Goal: Task Accomplishment & Management: Manage account settings

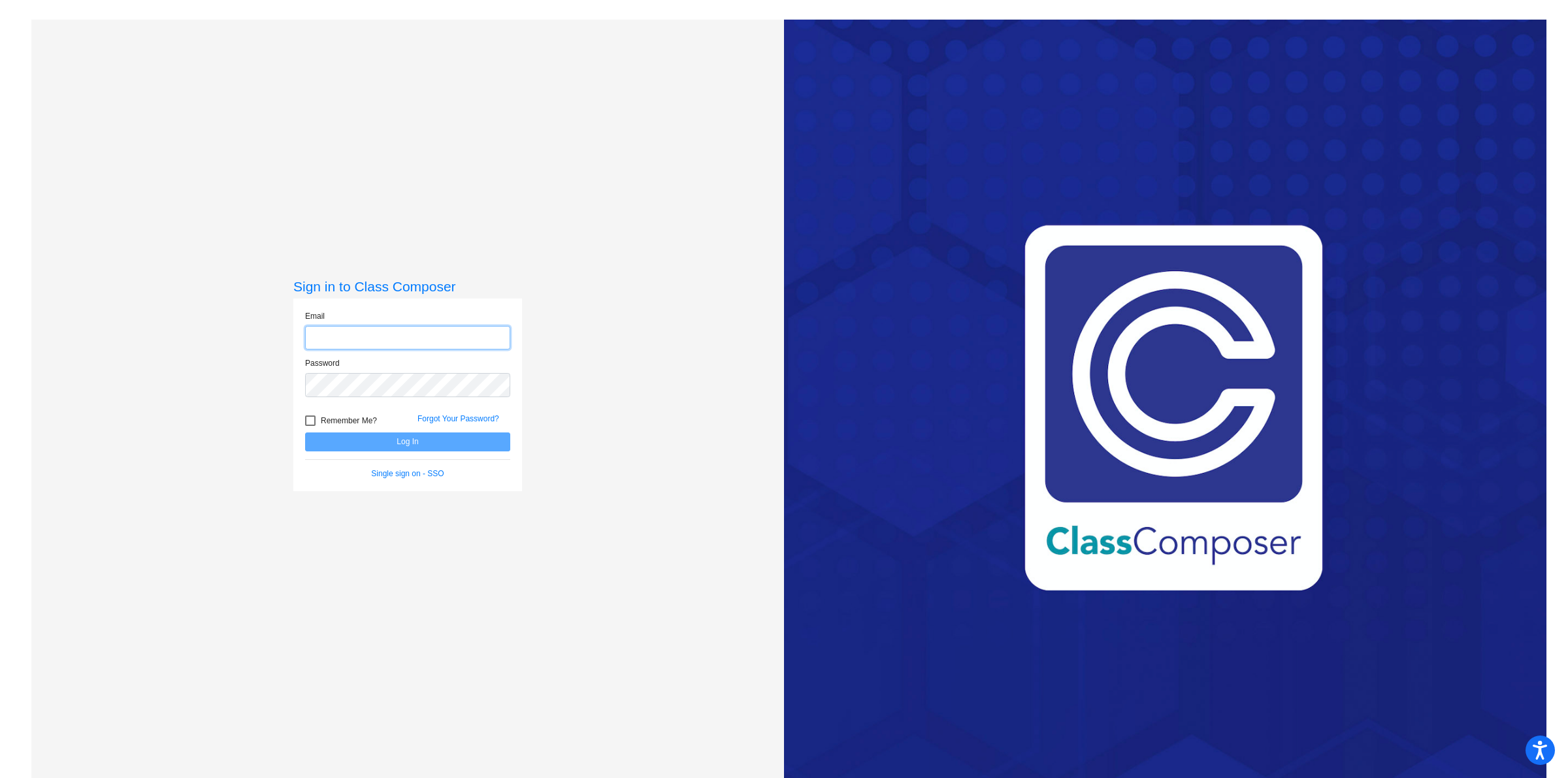
click at [400, 344] on input "email" at bounding box center [408, 338] width 205 height 24
type input "[EMAIL_ADDRESS][PERSON_NAME][DOMAIN_NAME]"
click at [309, 422] on div at bounding box center [311, 421] width 11 height 11
click at [310, 426] on input "Remember Me?" at bounding box center [310, 426] width 1 height 1
click at [328, 428] on span "Remember Me?" at bounding box center [348, 421] width 56 height 16
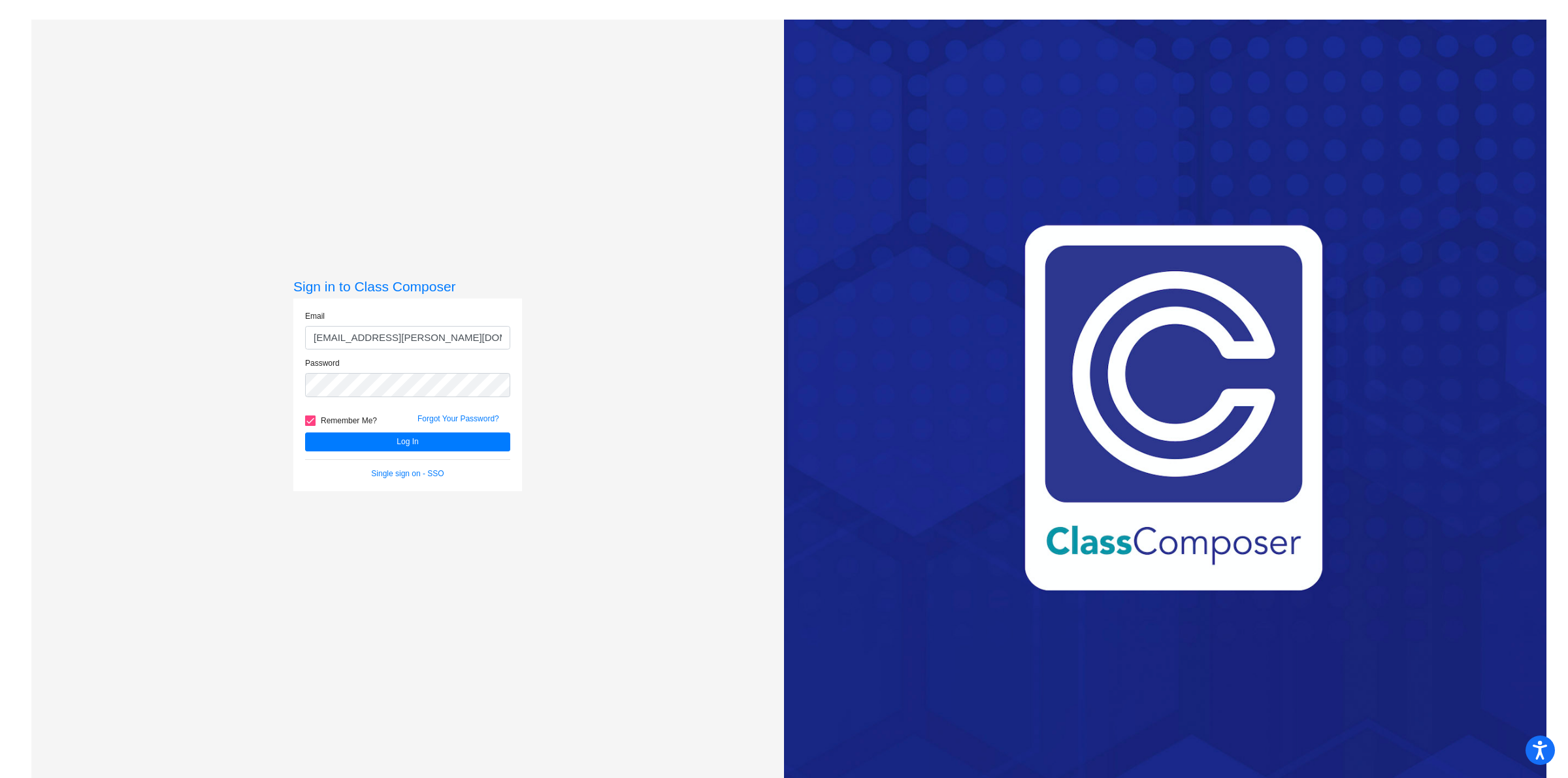
click at [310, 426] on input "Remember Me?" at bounding box center [310, 426] width 1 height 1
click at [305, 416] on div at bounding box center [311, 421] width 11 height 11
click at [310, 426] on input "Remember Me?" at bounding box center [310, 426] width 1 height 1
checkbox input "true"
click at [324, 438] on button "Log In" at bounding box center [408, 442] width 205 height 19
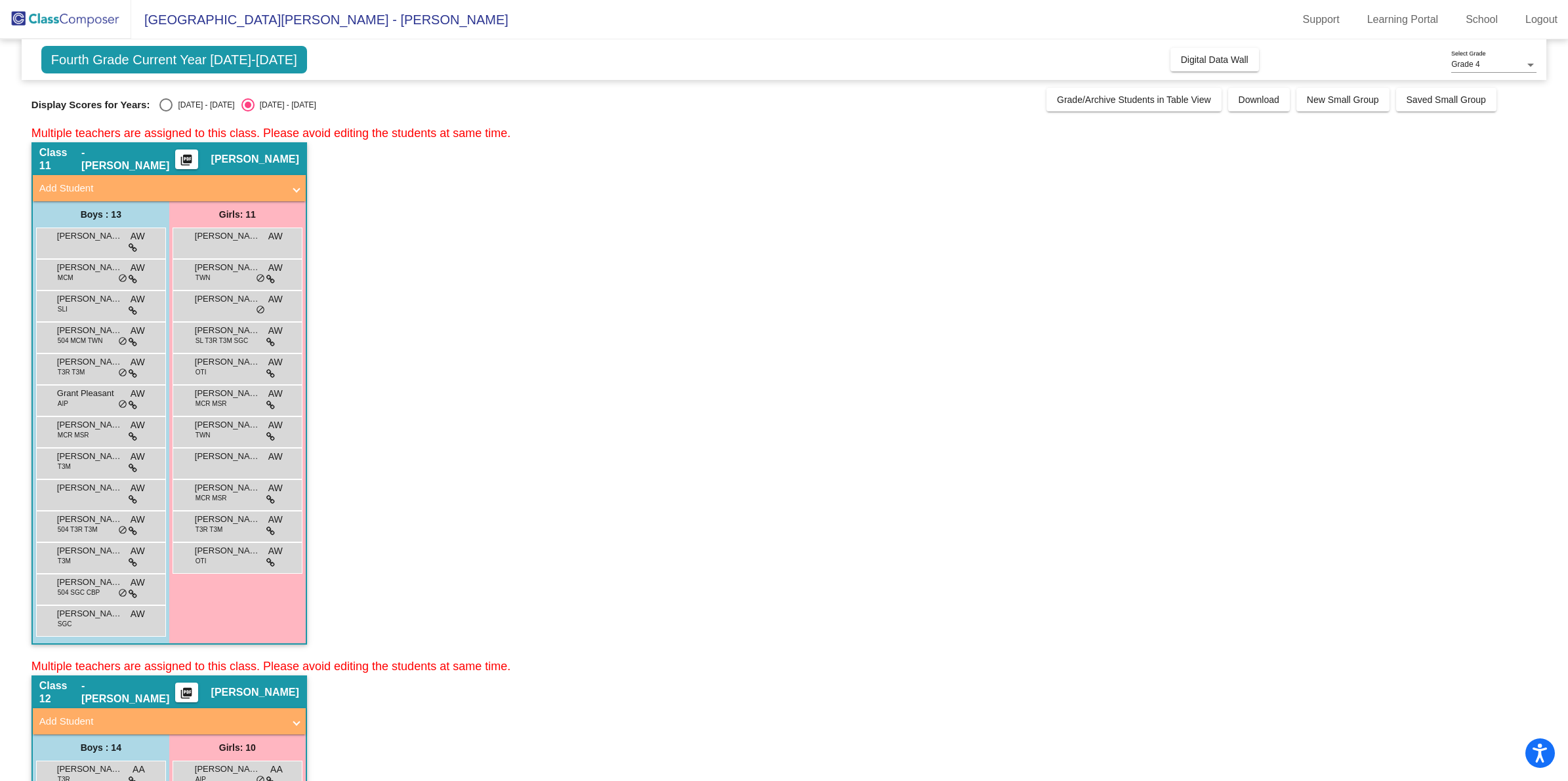
click at [167, 109] on div "Select an option" at bounding box center [166, 105] width 13 height 13
click at [166, 111] on input "[DATE] - [DATE]" at bounding box center [165, 111] width 1 height 1
radio input "true"
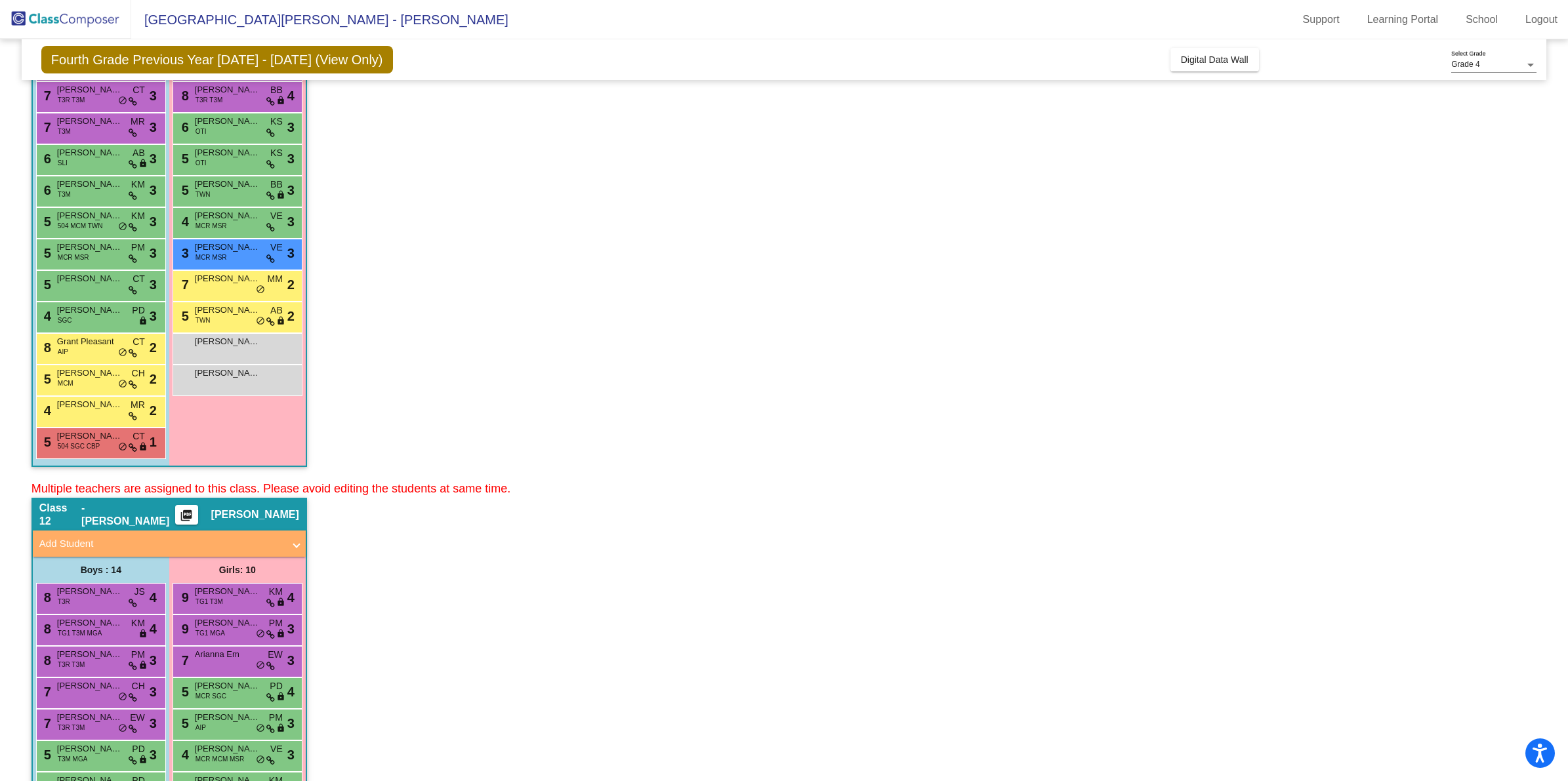
scroll to position [410, 0]
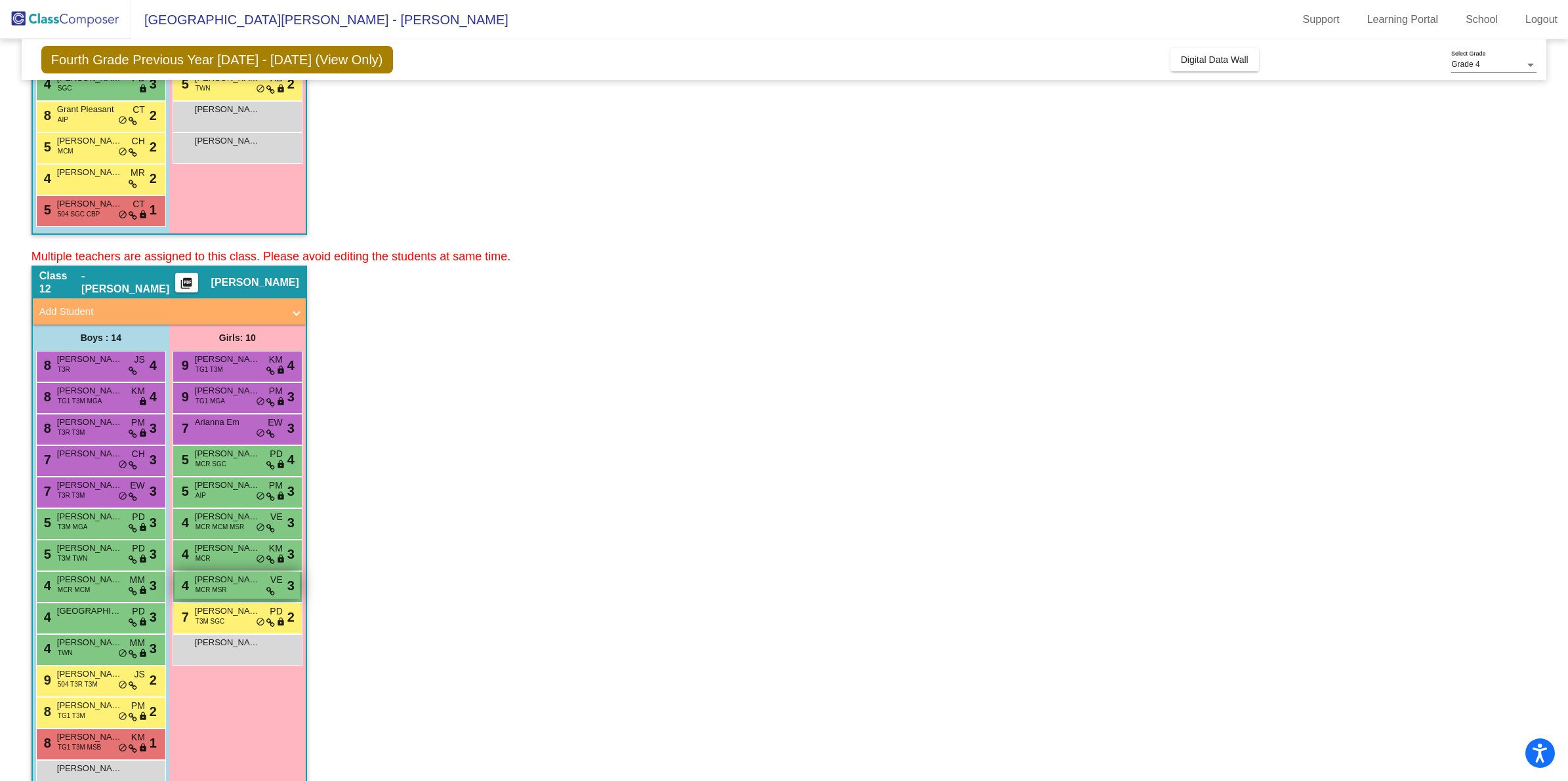
click at [245, 575] on span "[PERSON_NAME]" at bounding box center [228, 580] width 66 height 13
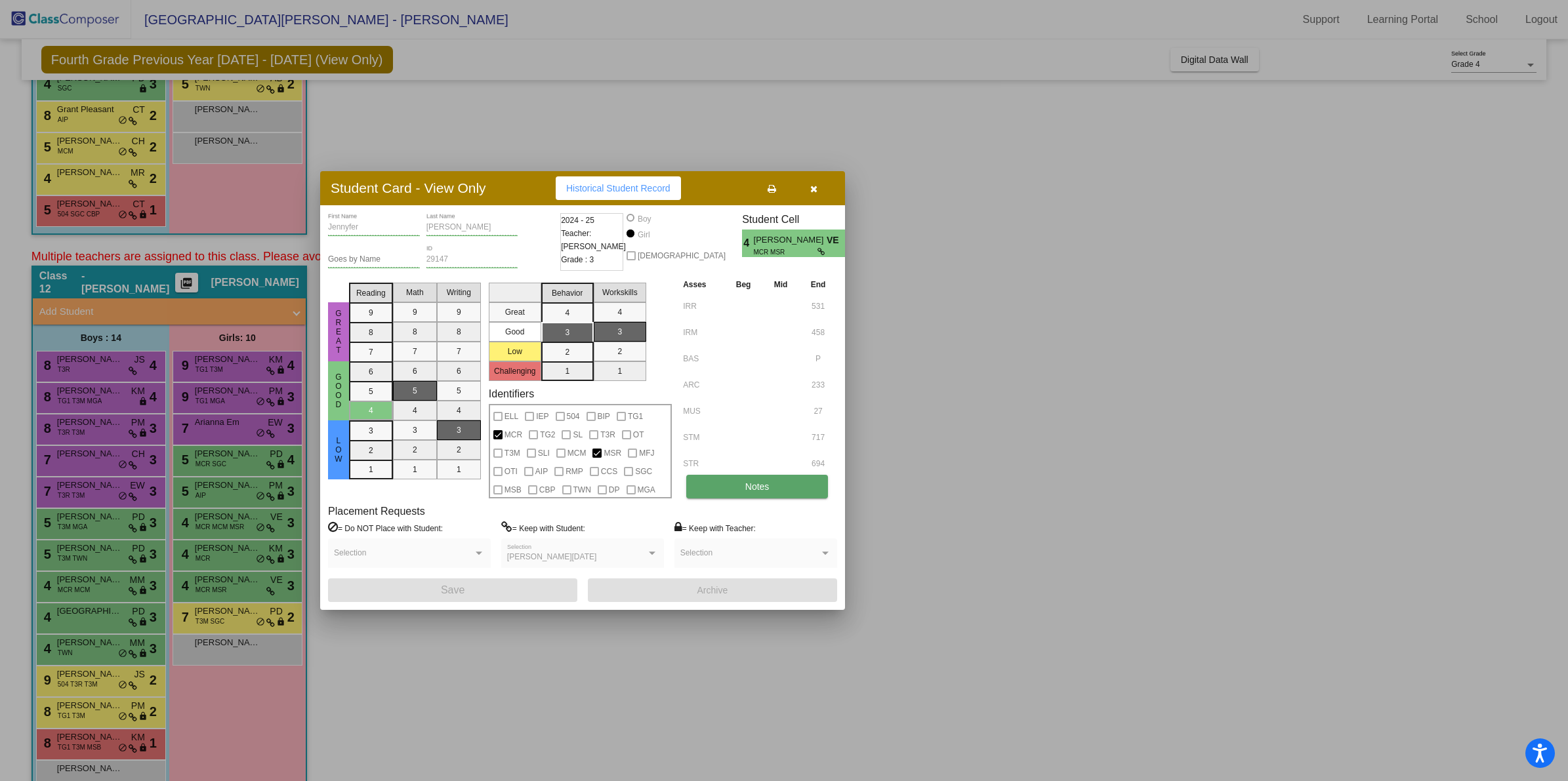
click at [746, 496] on button "Notes" at bounding box center [757, 487] width 141 height 24
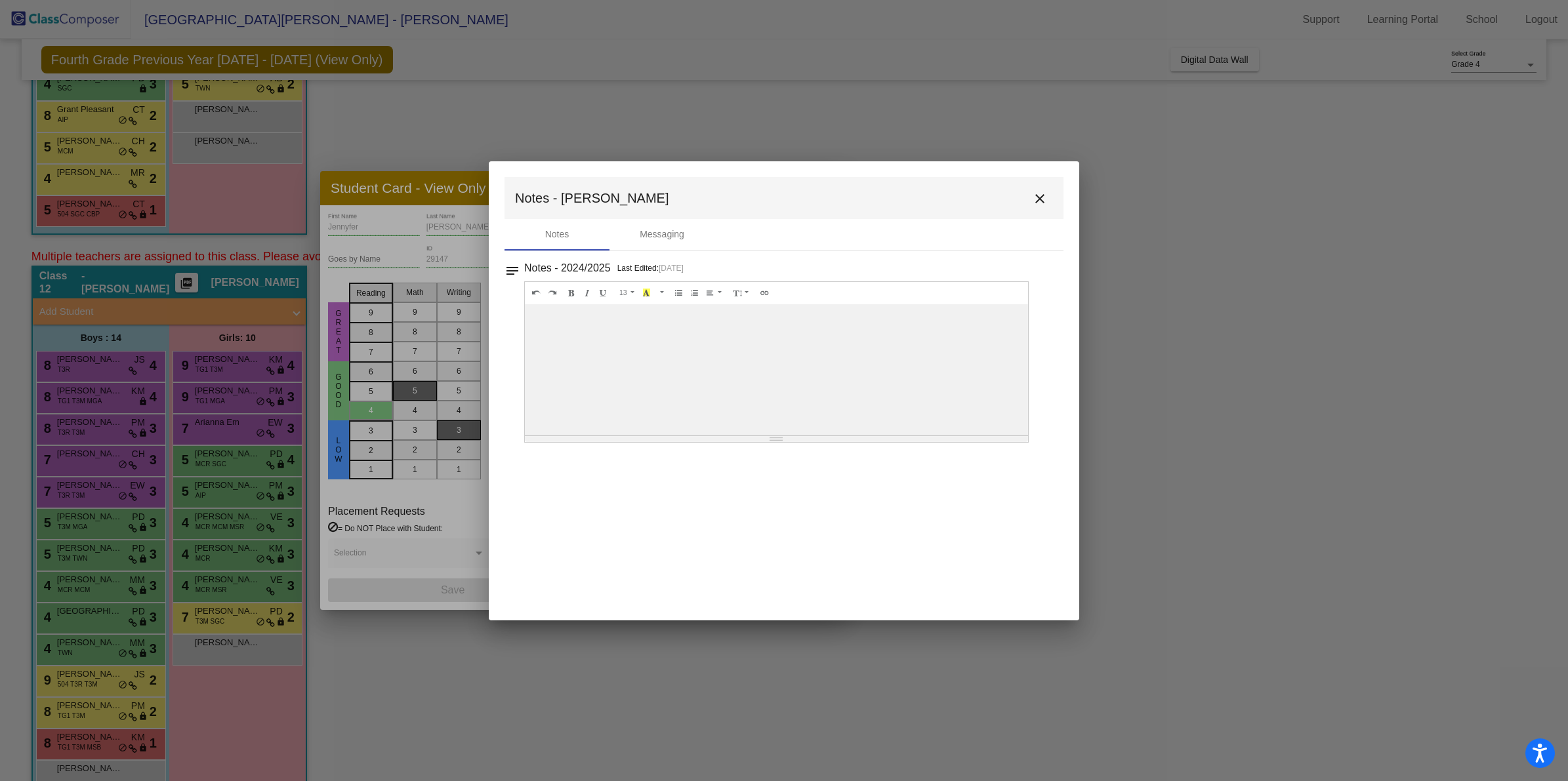
click at [1032, 195] on mat-icon "close" at bounding box center [1040, 199] width 16 height 16
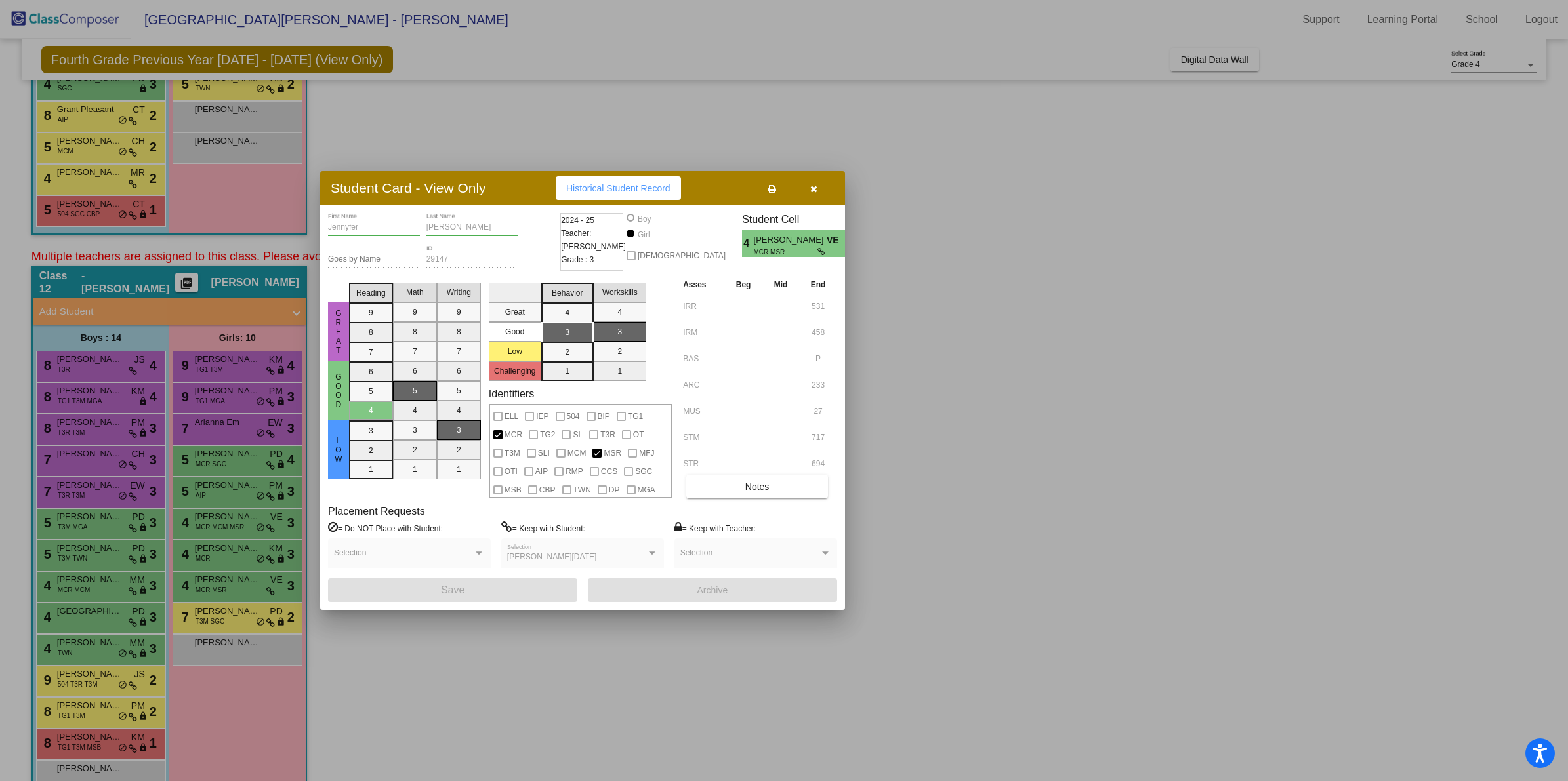
click at [813, 186] on icon "button" at bounding box center [814, 189] width 7 height 9
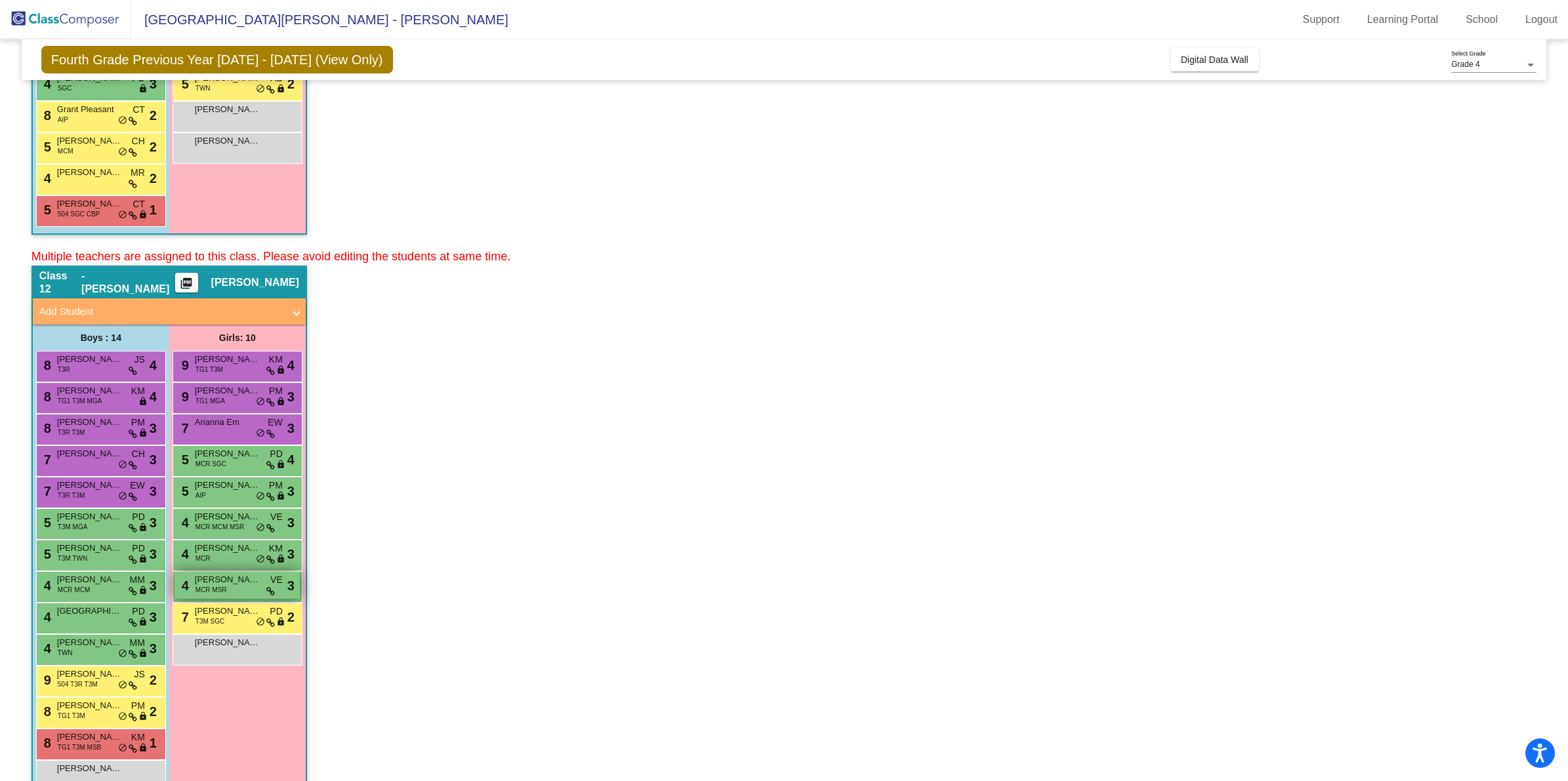
click at [217, 576] on span "[PERSON_NAME]" at bounding box center [228, 580] width 66 height 13
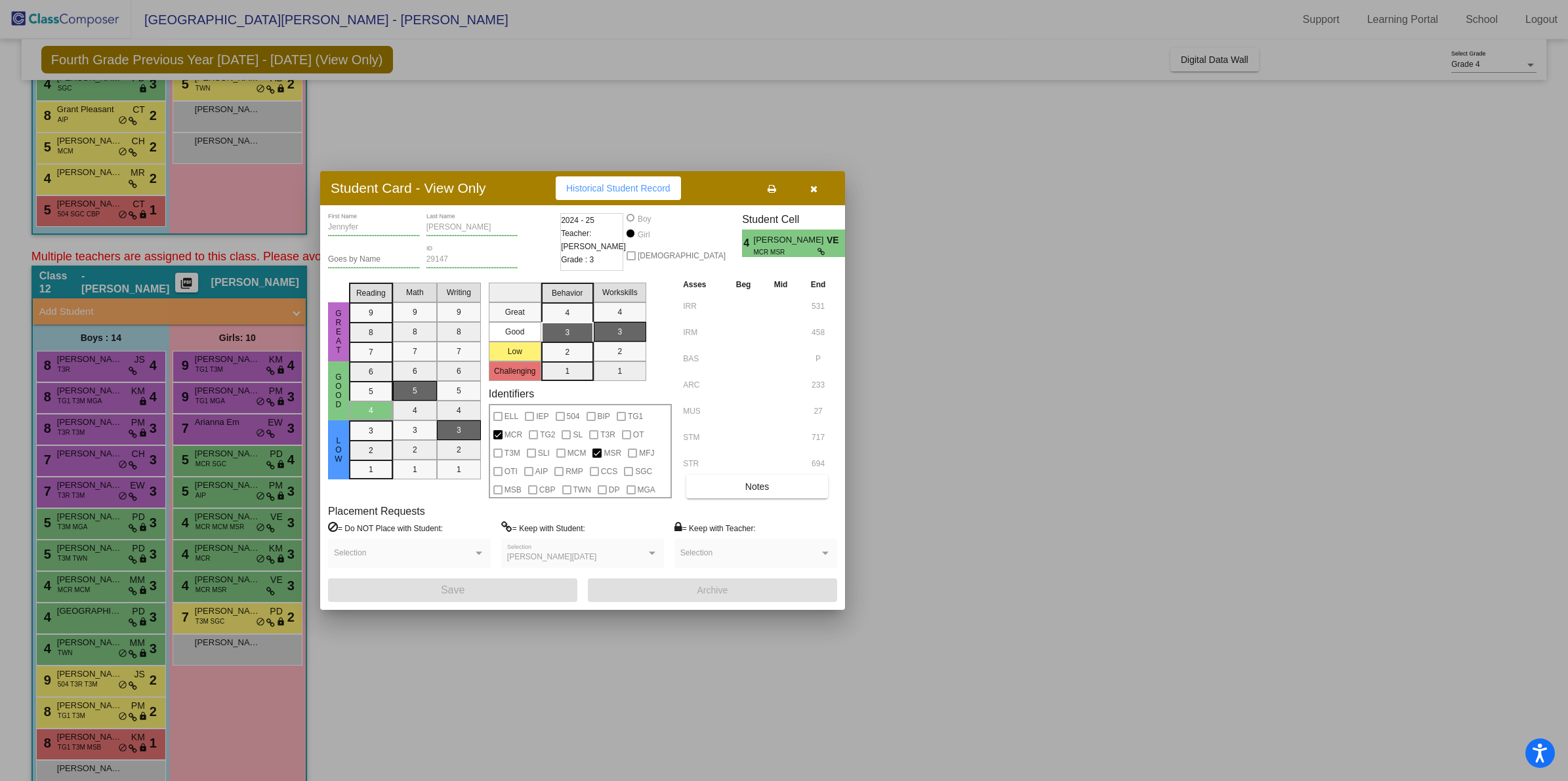
click at [818, 253] on icon at bounding box center [823, 252] width 9 height 8
click at [805, 240] on span "[PERSON_NAME]" at bounding box center [791, 240] width 73 height 14
click at [813, 180] on button "button" at bounding box center [813, 188] width 42 height 24
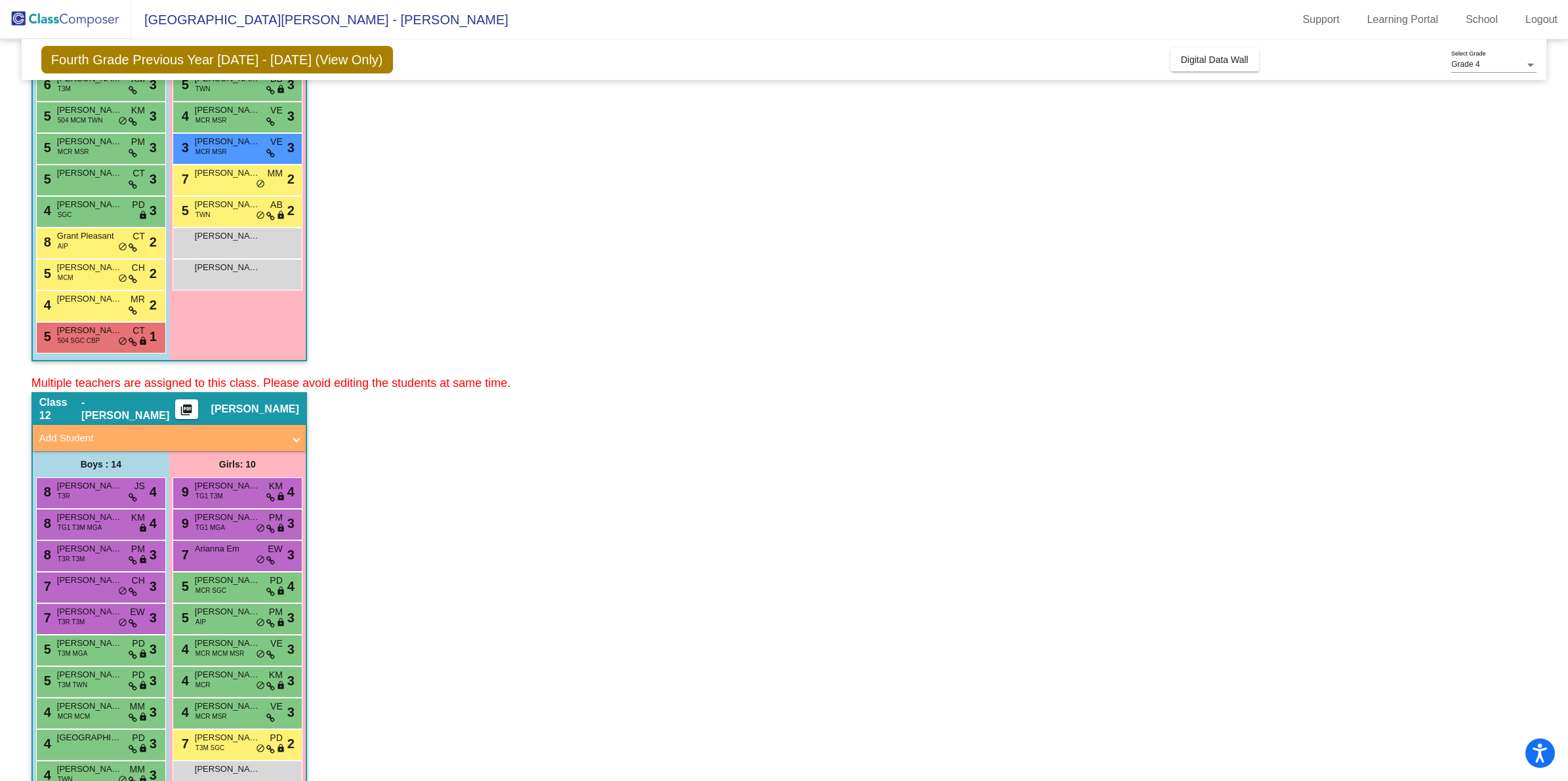
scroll to position [82, 0]
